Goal: Navigation & Orientation: Find specific page/section

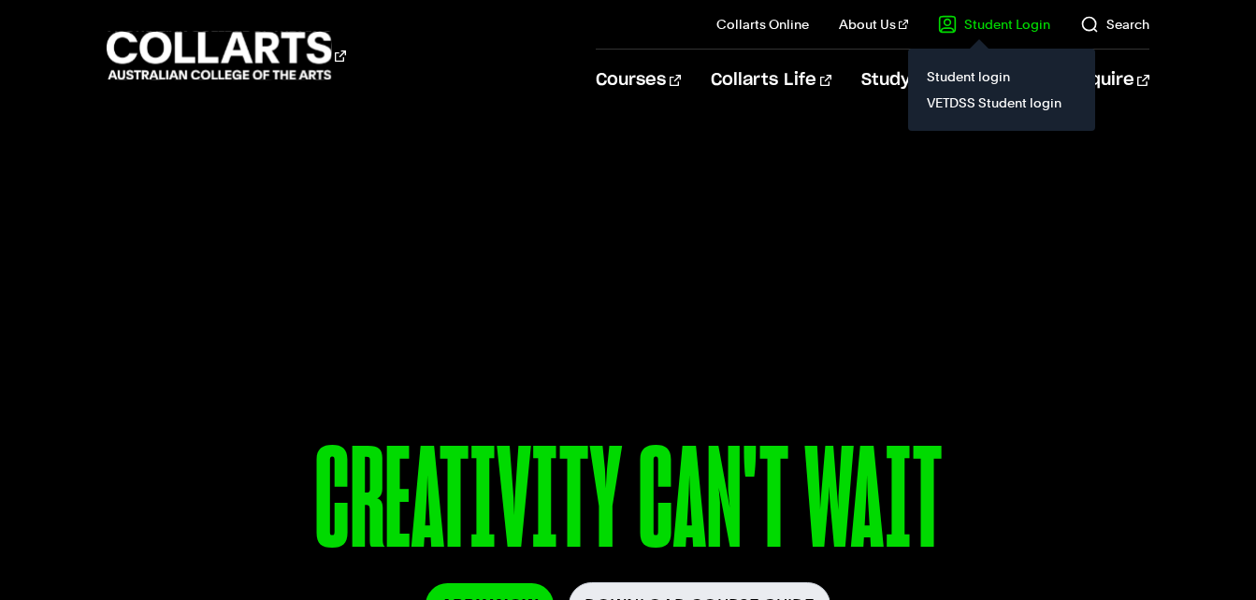
click at [1020, 17] on link "Student Login" at bounding box center [994, 24] width 112 height 19
click at [985, 76] on link "Student login" at bounding box center [1001, 77] width 157 height 26
click at [952, 71] on link "Student login" at bounding box center [1001, 77] width 157 height 26
click at [962, 79] on link "Student login" at bounding box center [1001, 77] width 157 height 26
click at [988, 34] on il "Student Login Student login VETDSS Student login" at bounding box center [979, 24] width 142 height 49
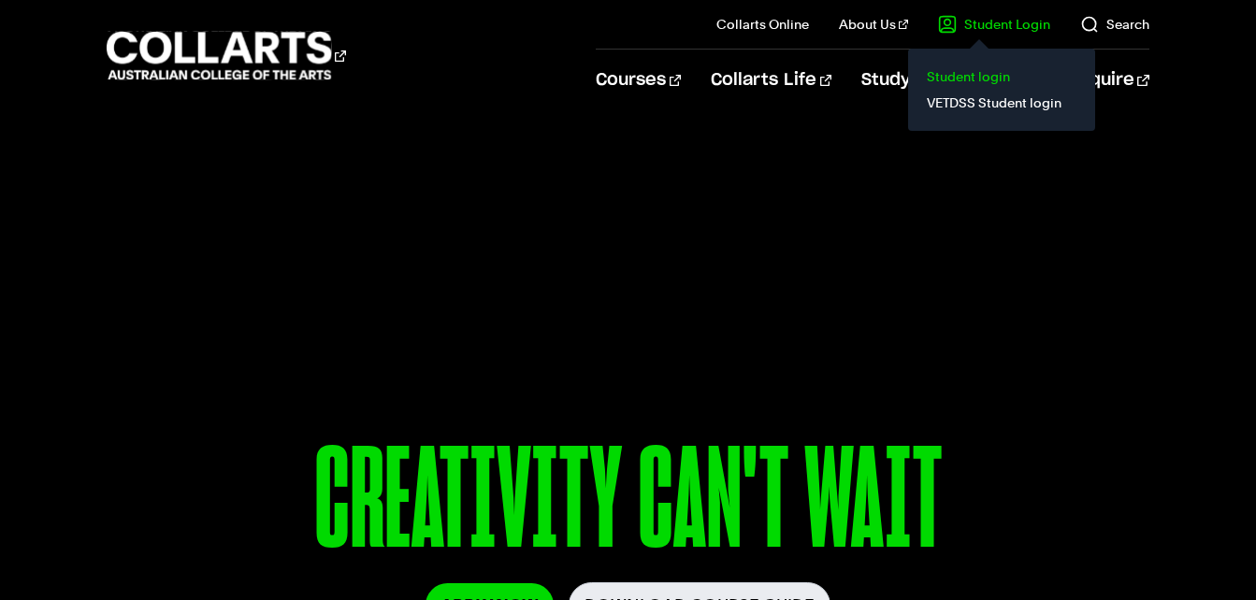
click at [961, 83] on link "Student login" at bounding box center [1001, 77] width 157 height 26
